Goal: Information Seeking & Learning: Learn about a topic

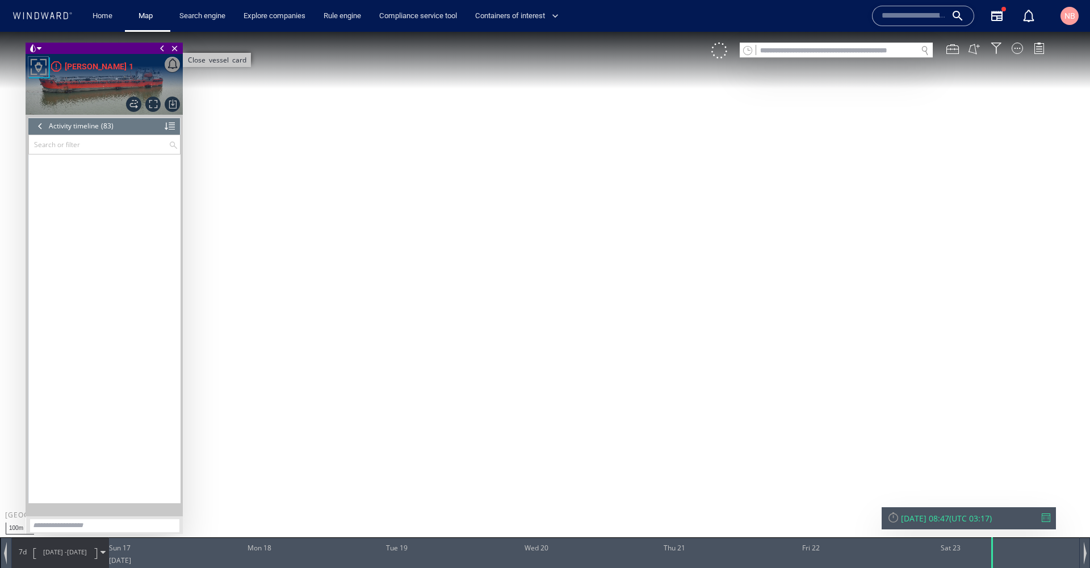
scroll to position [2357, 0]
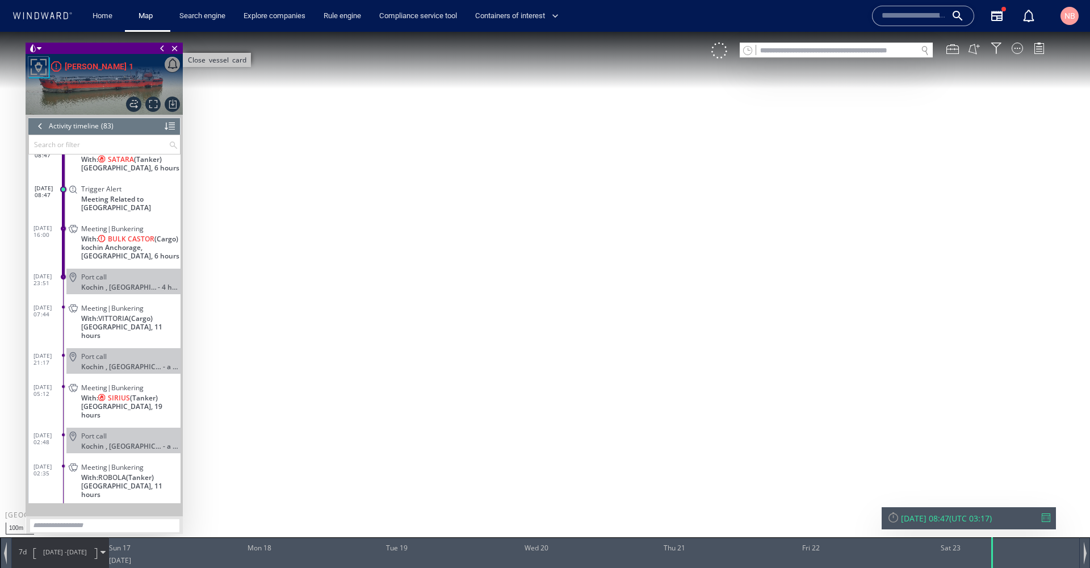
click at [175, 51] on span "Close vessel card" at bounding box center [175, 48] width 12 height 11
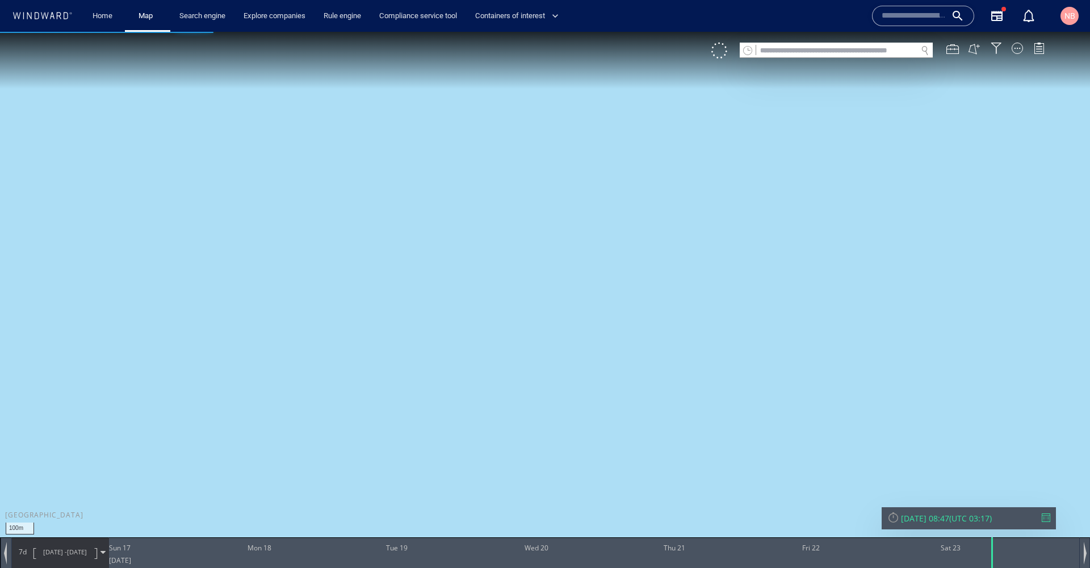
click at [823, 51] on input "text" at bounding box center [836, 50] width 161 height 15
paste input "*******"
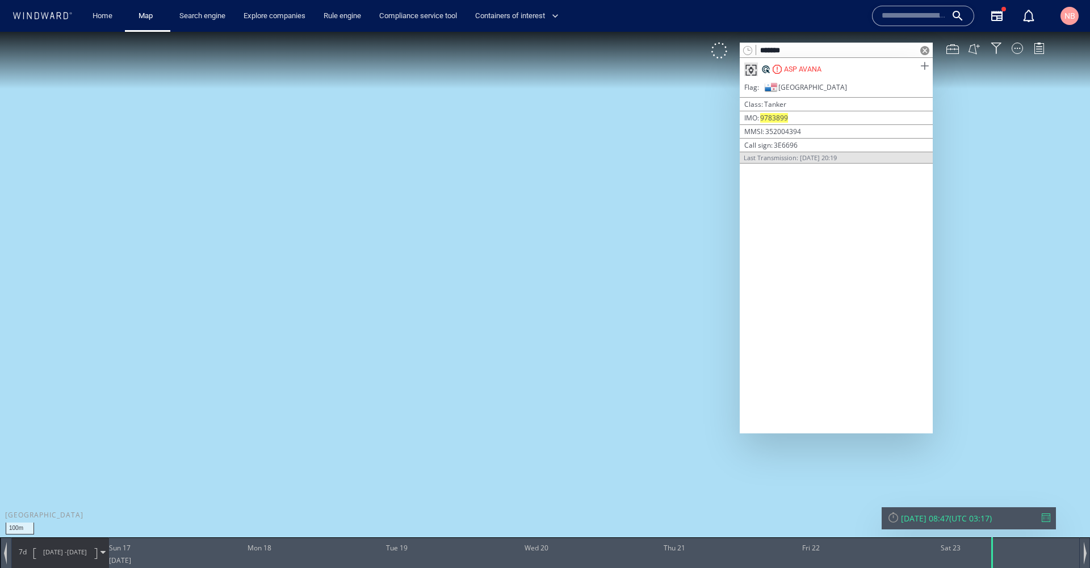
type input "*******"
click at [922, 66] on span at bounding box center [925, 66] width 14 height 14
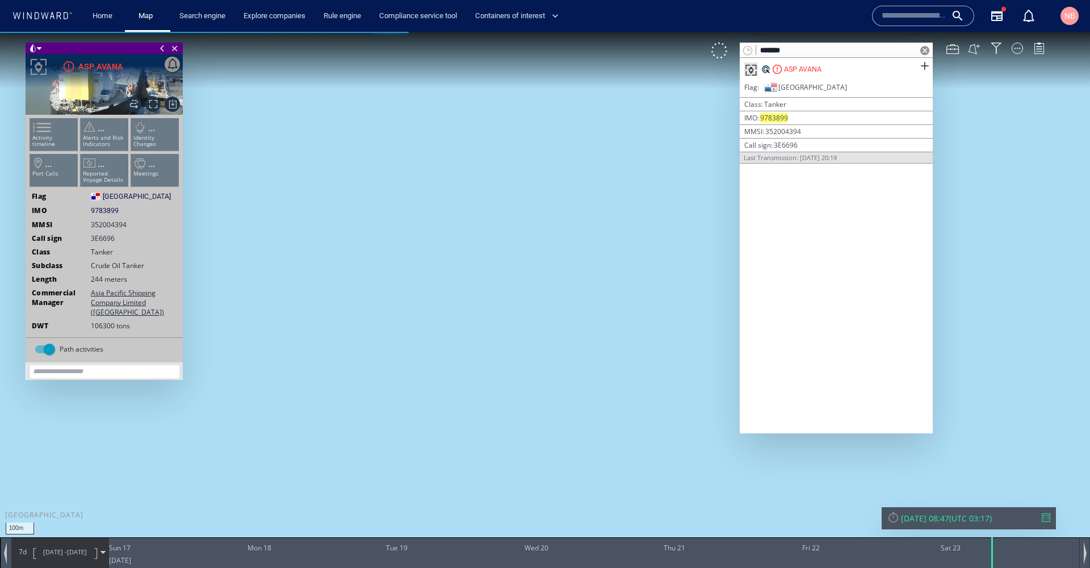
click at [925, 49] on span at bounding box center [925, 50] width 9 height 9
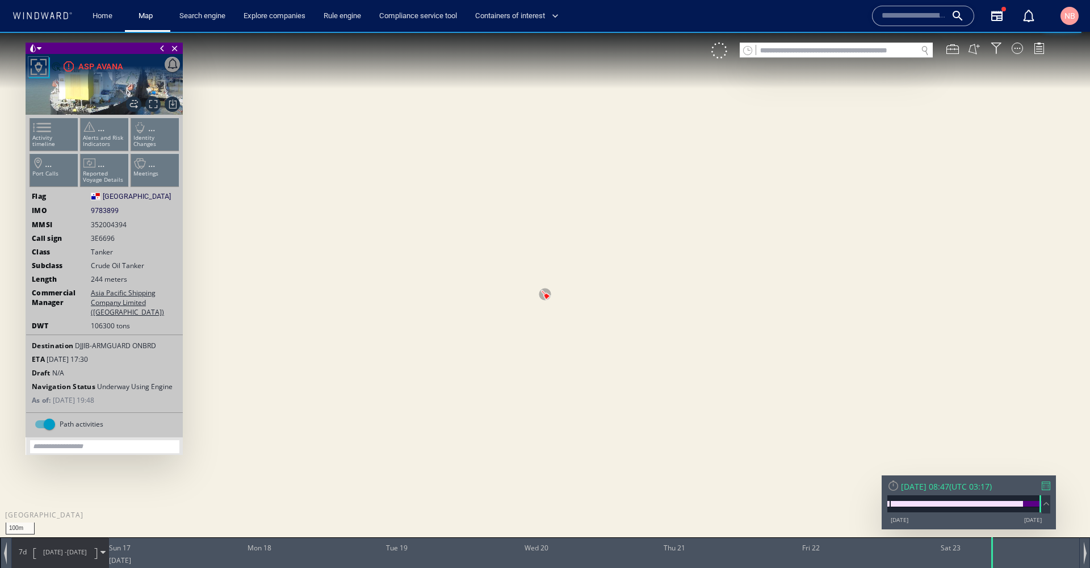
click at [1047, 485] on div at bounding box center [1046, 486] width 9 height 9
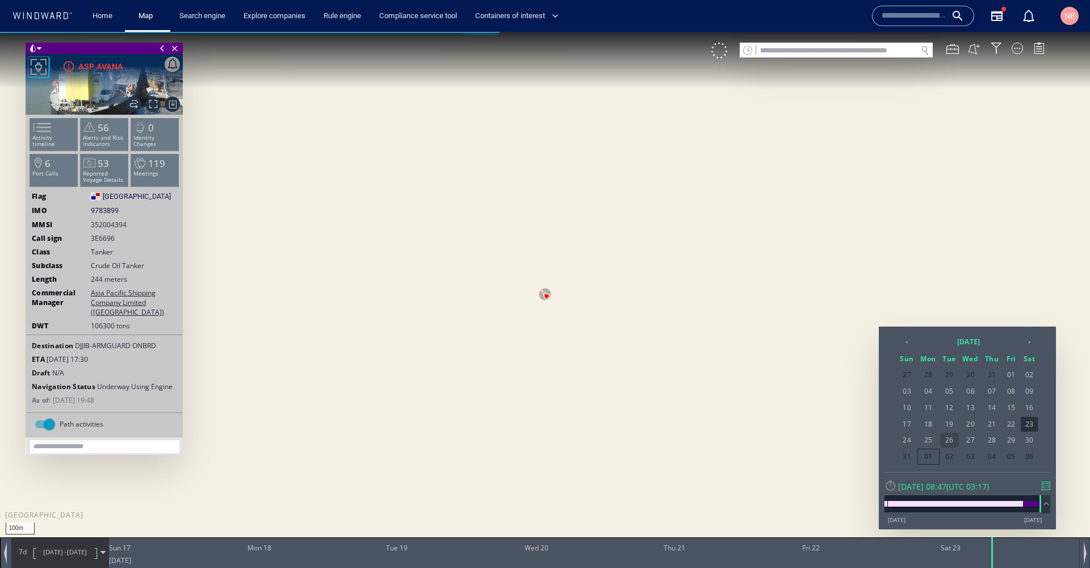
click at [955, 438] on span "26" at bounding box center [949, 440] width 19 height 15
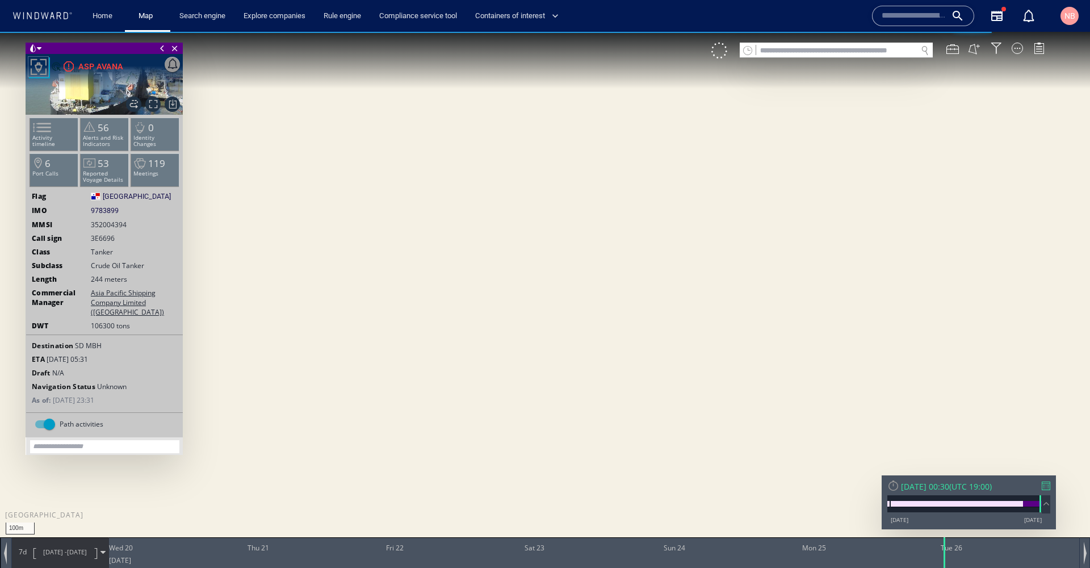
click at [106, 549] on div "7d [DATE] - [DATE]" at bounding box center [60, 552] width 97 height 28
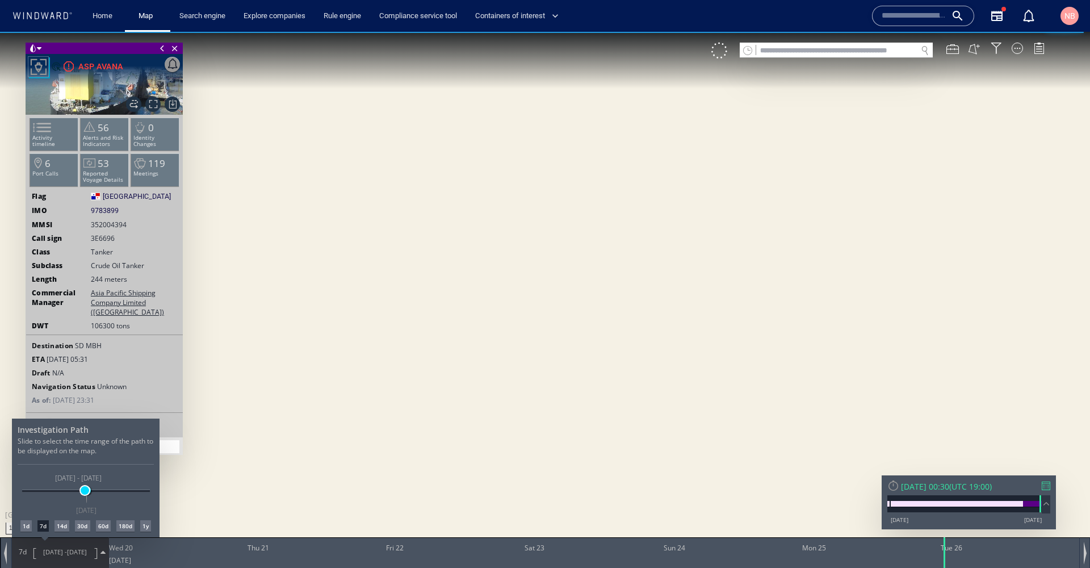
click at [85, 491] on span at bounding box center [85, 490] width 9 height 9
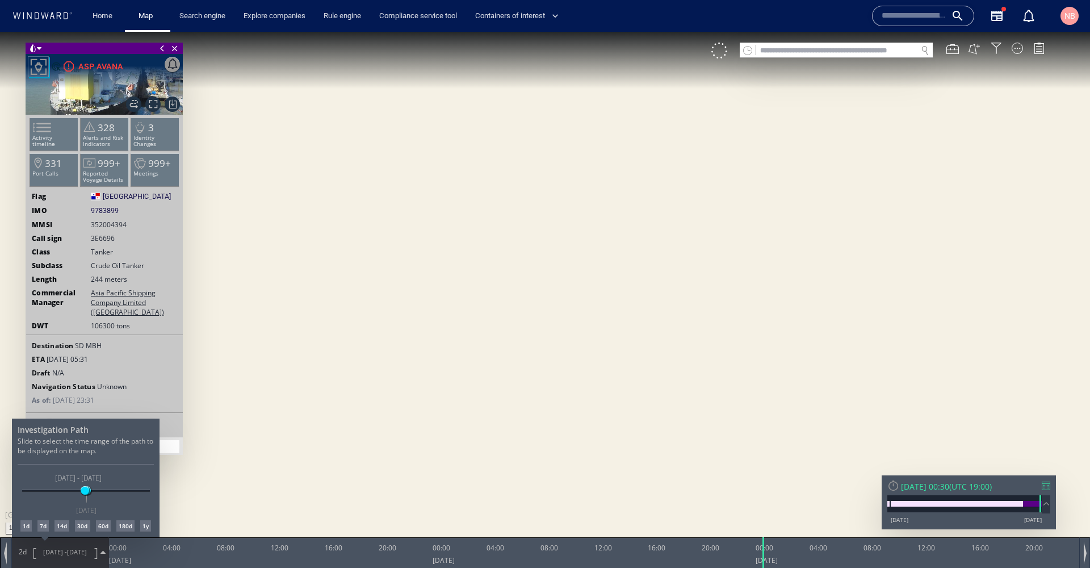
click at [161, 170] on div at bounding box center [545, 300] width 1090 height 536
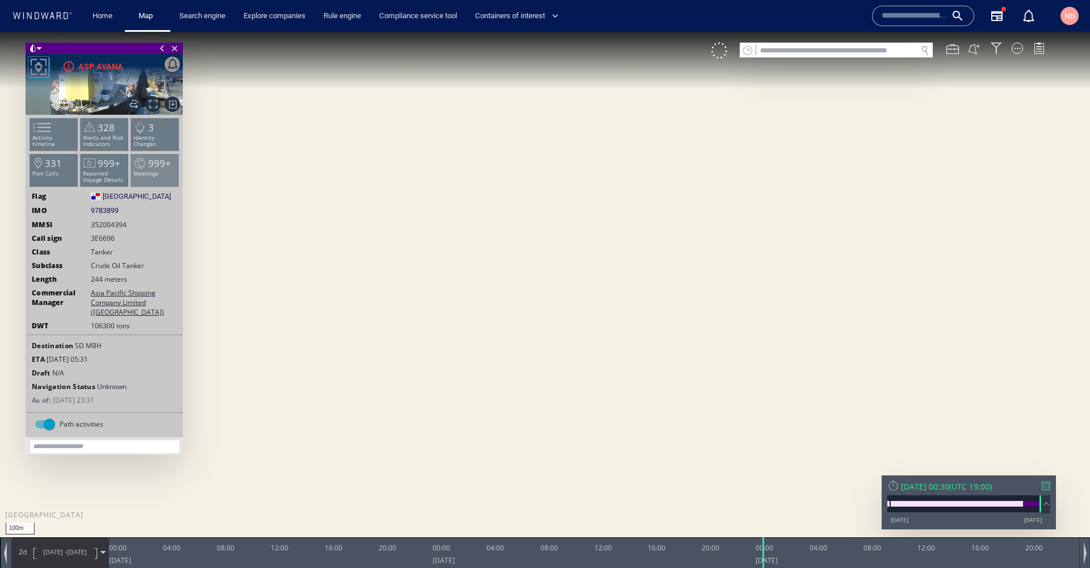
click at [160, 172] on p "Meetings" at bounding box center [155, 173] width 48 height 6
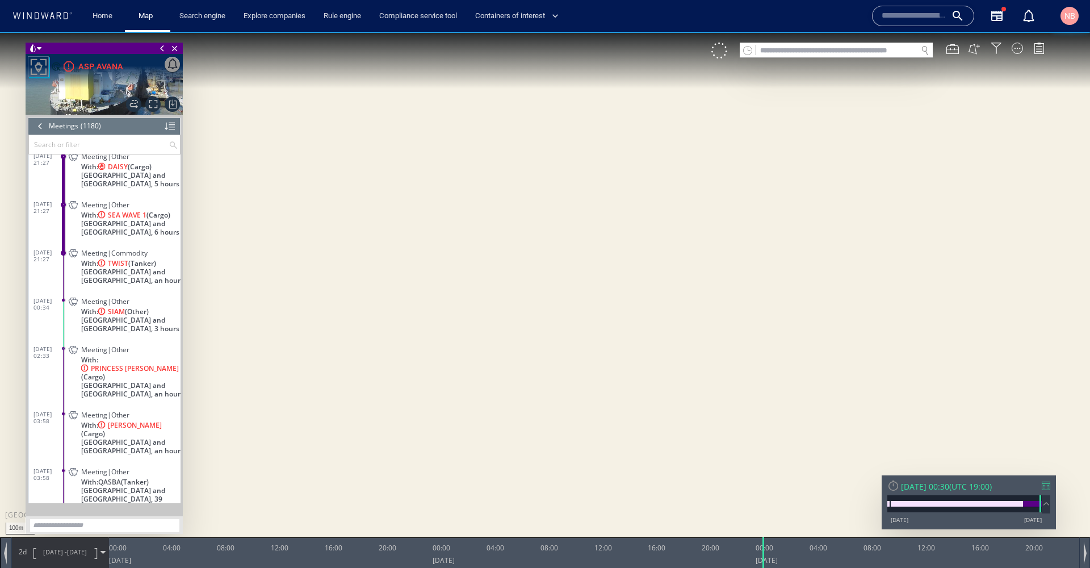
scroll to position [34902, 0]
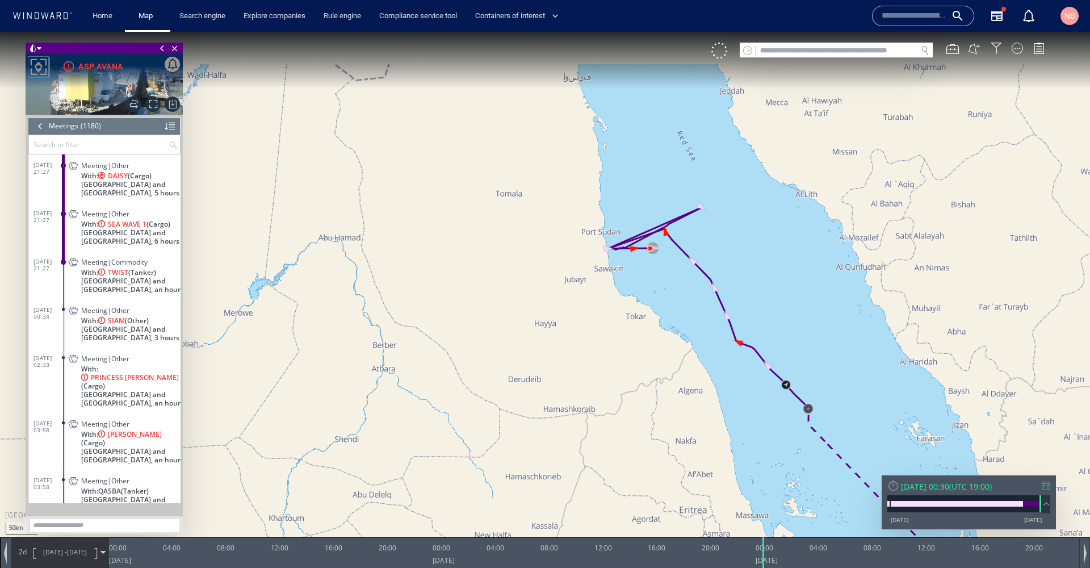
drag, startPoint x: 569, startPoint y: 106, endPoint x: 641, endPoint y: 262, distance: 171.5
click at [645, 285] on canvas "Map" at bounding box center [545, 294] width 1090 height 525
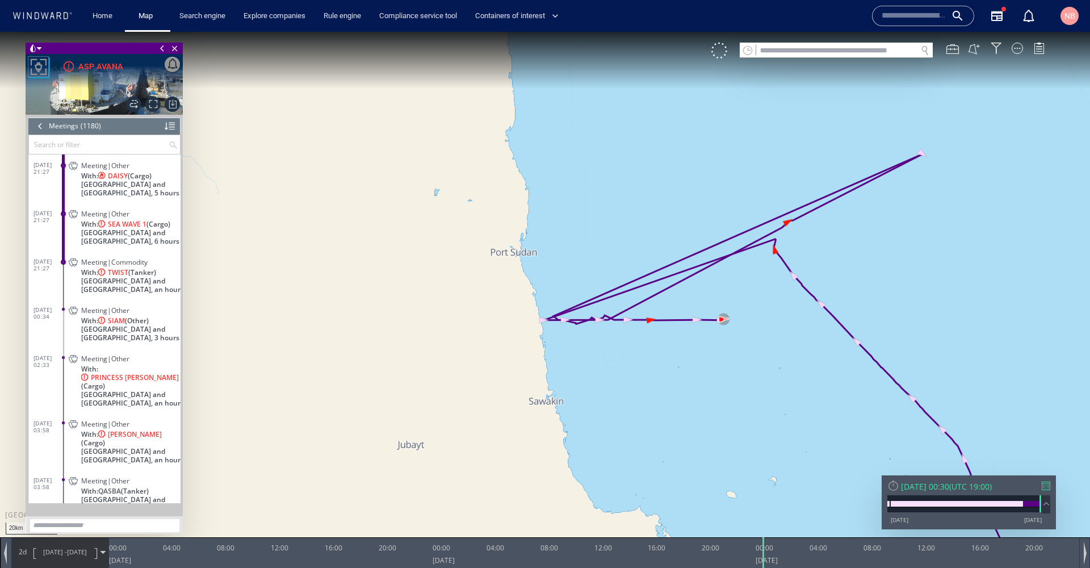
drag, startPoint x: 696, startPoint y: 380, endPoint x: 809, endPoint y: 257, distance: 167.6
click at [670, 382] on canvas "Map" at bounding box center [545, 294] width 1090 height 525
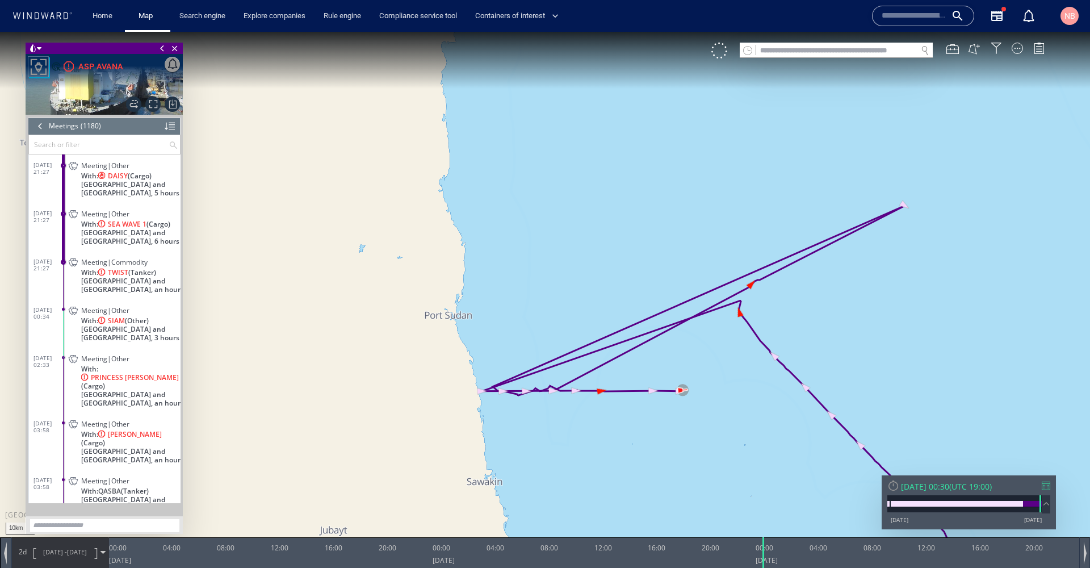
drag, startPoint x: 701, startPoint y: 366, endPoint x: 704, endPoint y: 419, distance: 52.9
click at [704, 419] on canvas "Map" at bounding box center [545, 294] width 1090 height 525
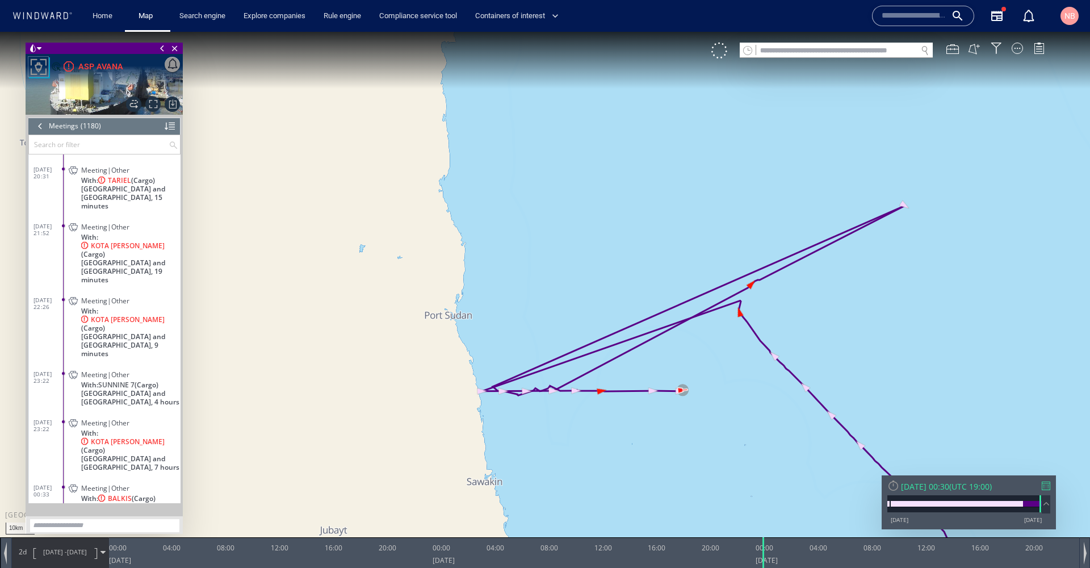
scroll to position [35834, 0]
click at [64, 421] on span at bounding box center [63, 422] width 3 height 3
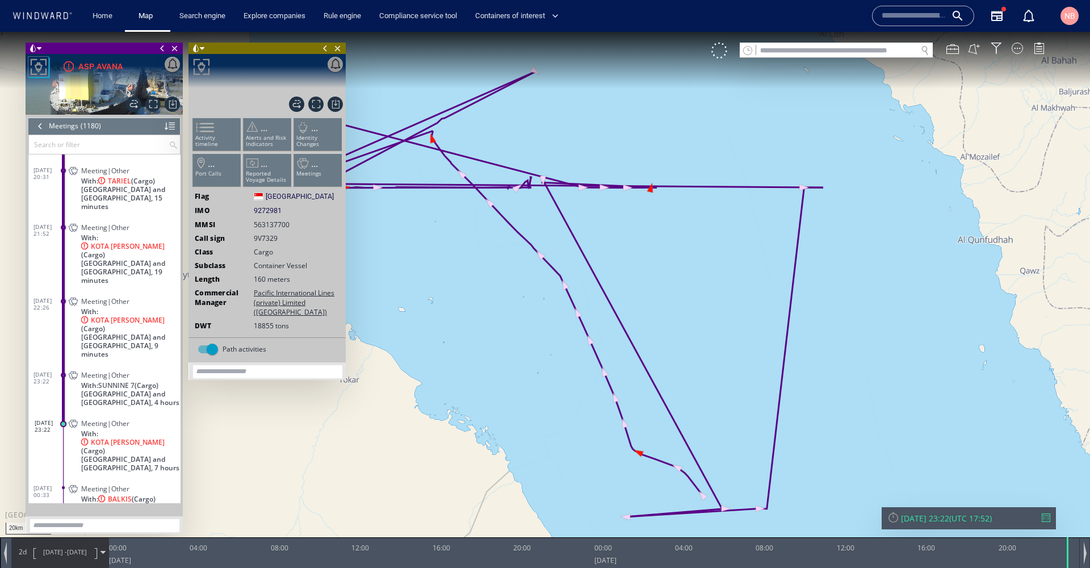
scroll to position [35920, 0]
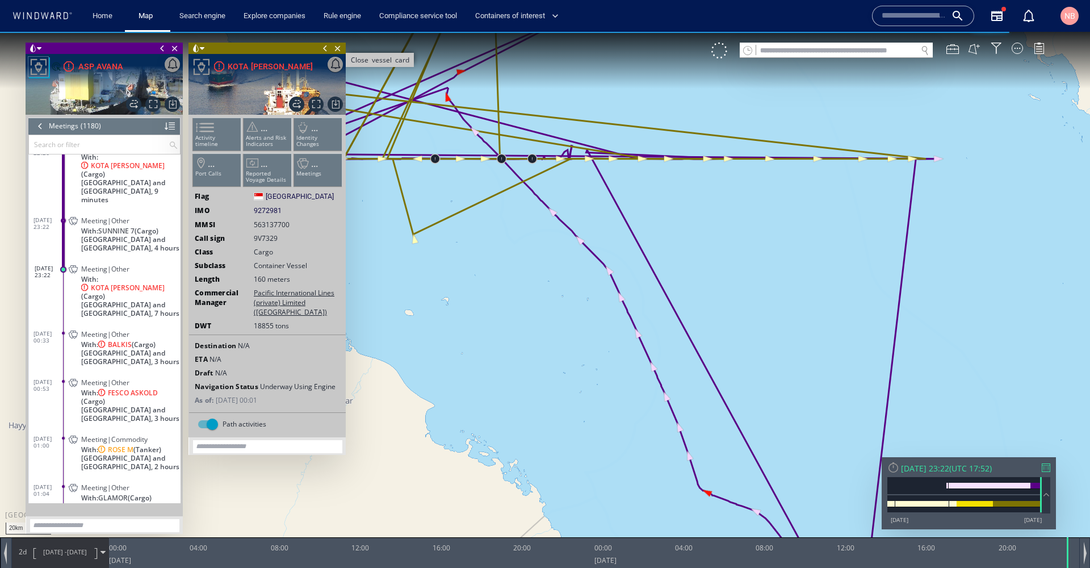
click at [337, 46] on span "Close vessel card" at bounding box center [338, 48] width 12 height 11
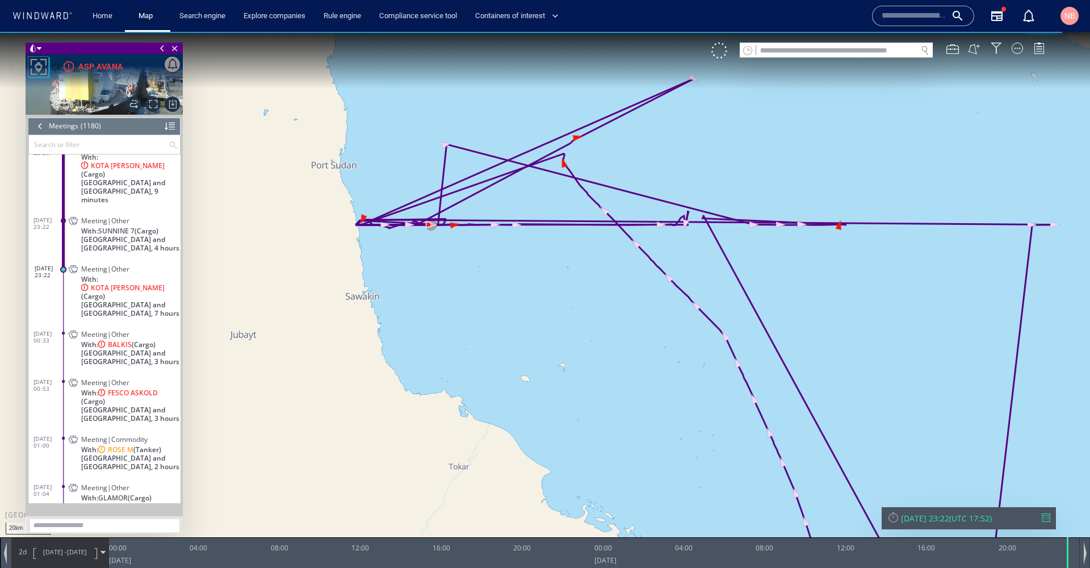
drag, startPoint x: 378, startPoint y: 241, endPoint x: 495, endPoint y: 307, distance: 133.5
click at [495, 307] on canvas "Map" at bounding box center [545, 294] width 1090 height 525
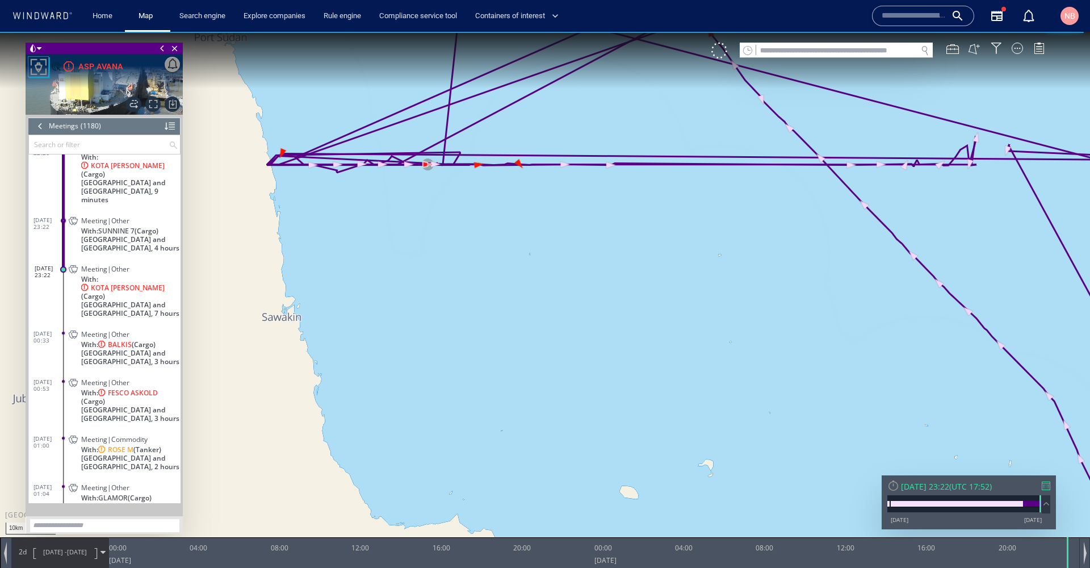
drag, startPoint x: 440, startPoint y: 275, endPoint x: 539, endPoint y: 419, distance: 174.7
click at [538, 424] on canvas "Map" at bounding box center [545, 294] width 1090 height 525
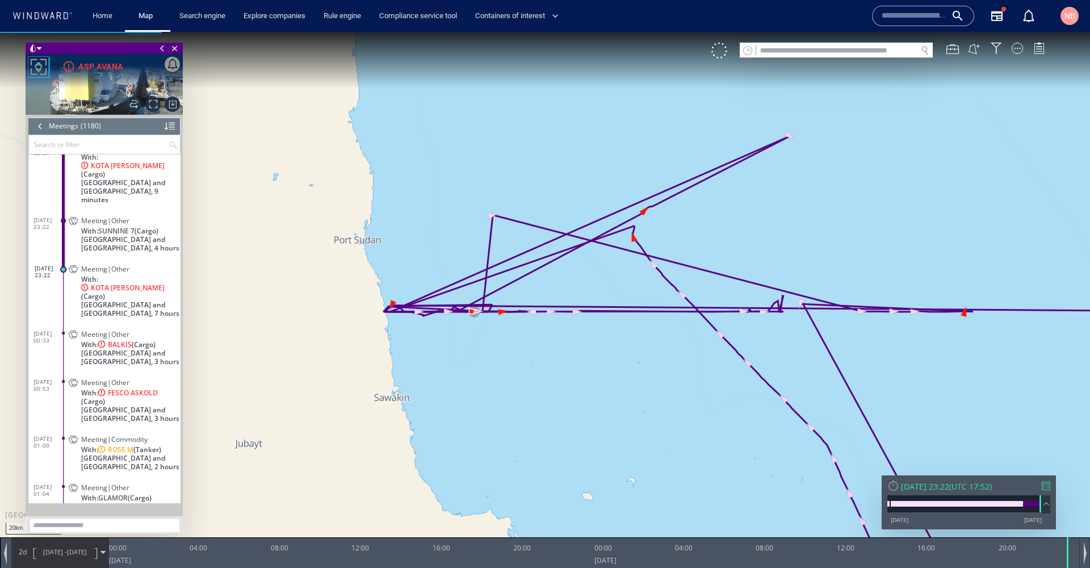
drag, startPoint x: 600, startPoint y: 404, endPoint x: 568, endPoint y: 387, distance: 35.8
click at [568, 387] on canvas "Map" at bounding box center [545, 294] width 1090 height 525
click at [759, 567] on div at bounding box center [594, 552] width 971 height 31
